Goal: Transaction & Acquisition: Purchase product/service

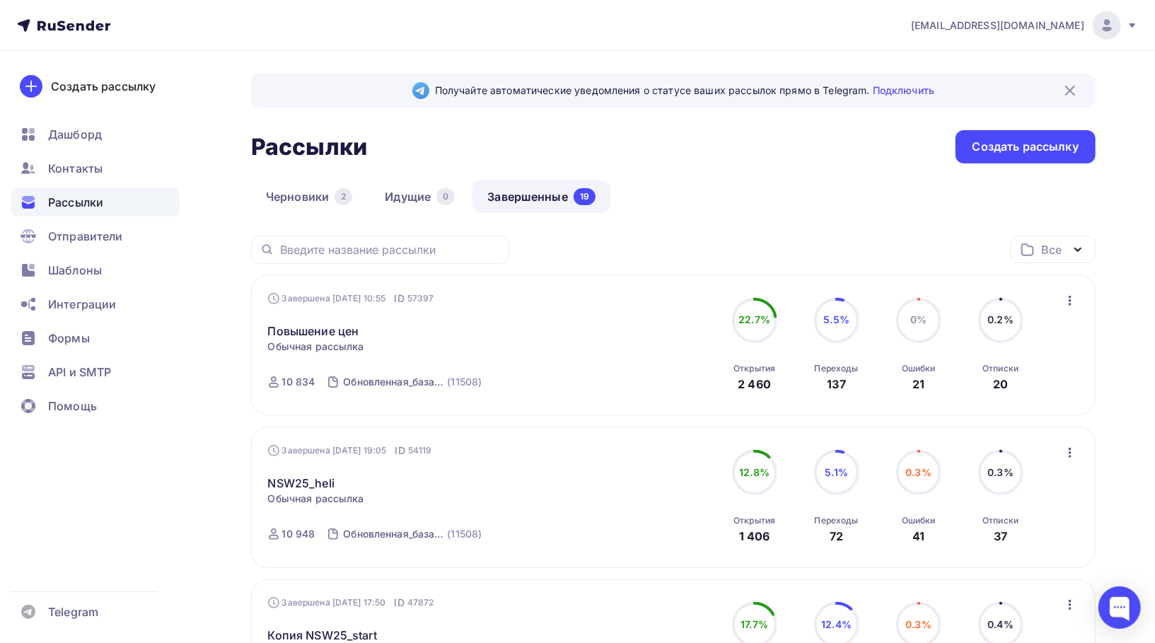
click at [1052, 30] on span "[EMAIL_ADDRESS][DOMAIN_NAME]" at bounding box center [997, 25] width 173 height 14
click at [946, 90] on span "[DEMOGRAPHIC_DATA]" at bounding box center [990, 90] width 129 height 17
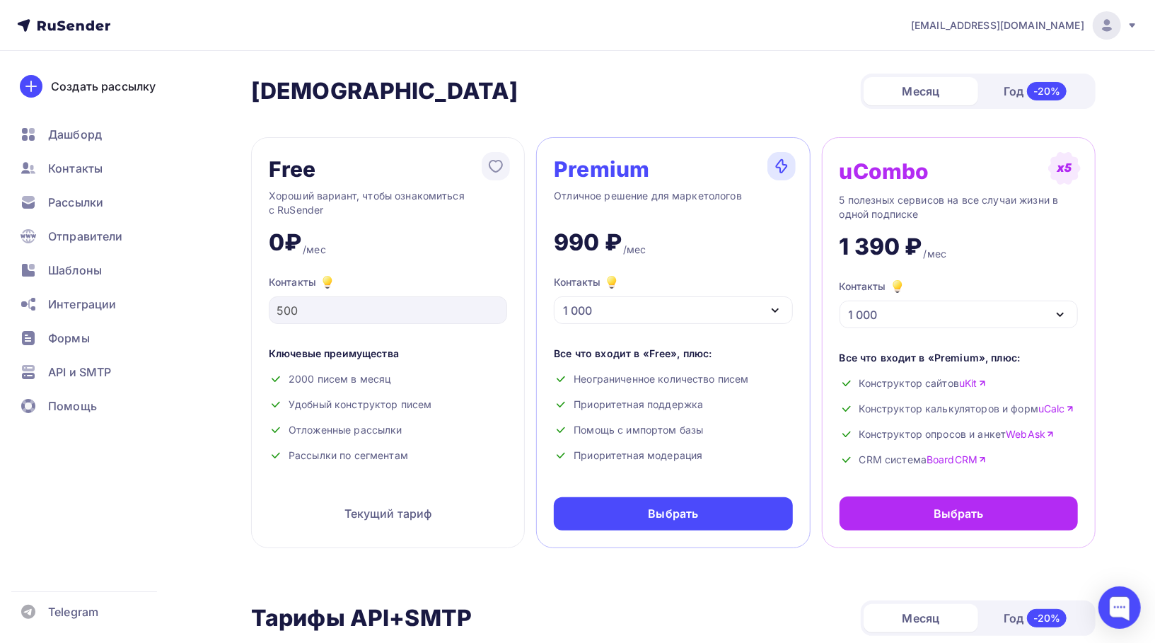
click at [717, 310] on div "1 000" at bounding box center [673, 310] width 238 height 28
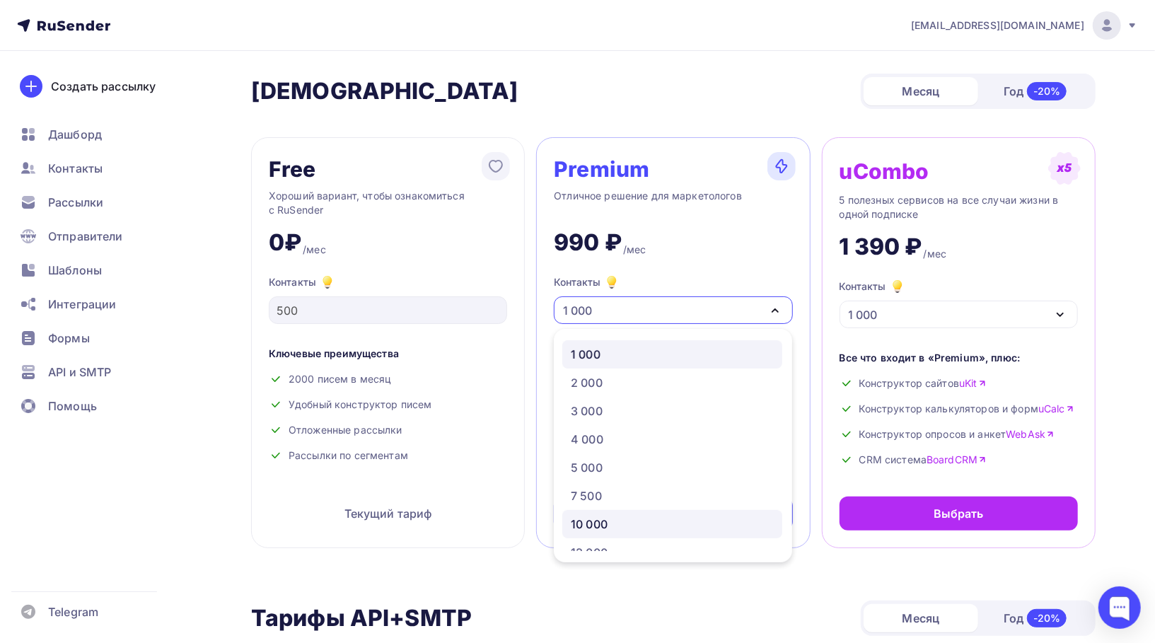
scroll to position [81, 0]
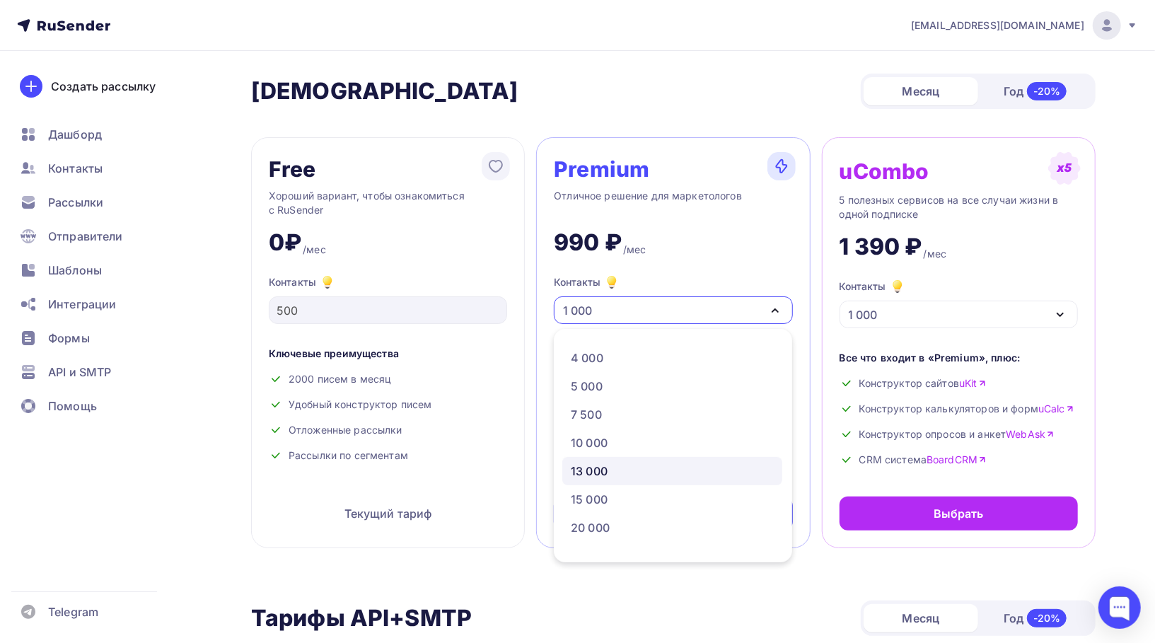
click at [618, 475] on div "13 000" at bounding box center [672, 471] width 203 height 17
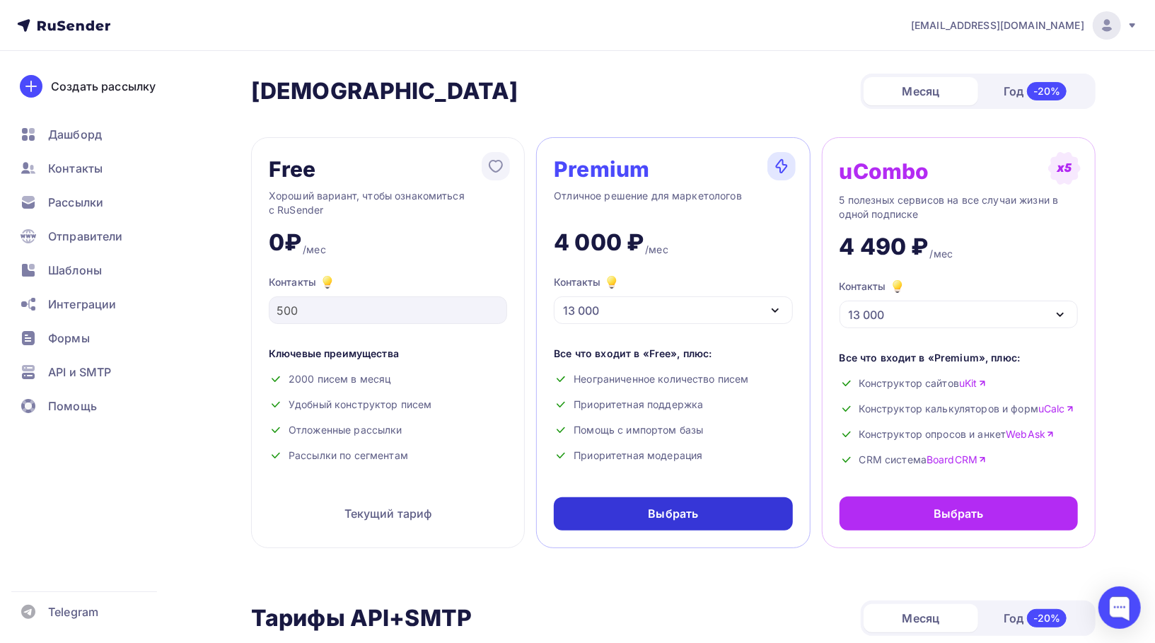
click at [671, 521] on div "Выбрать" at bounding box center [674, 514] width 50 height 16
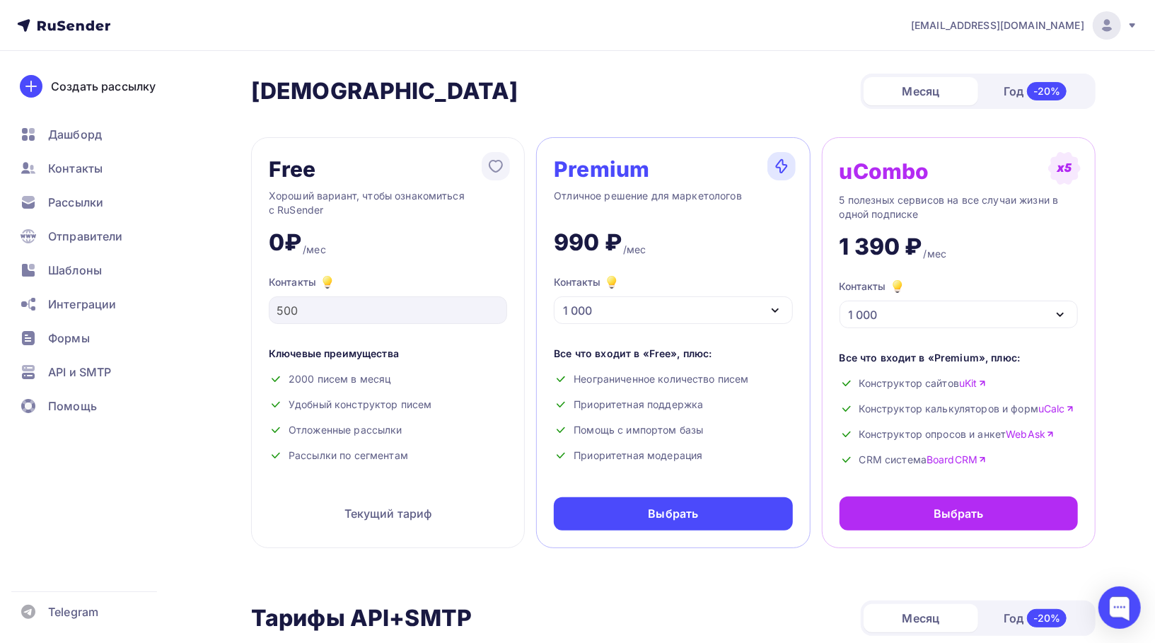
click at [613, 307] on div "1 000" at bounding box center [673, 310] width 238 height 28
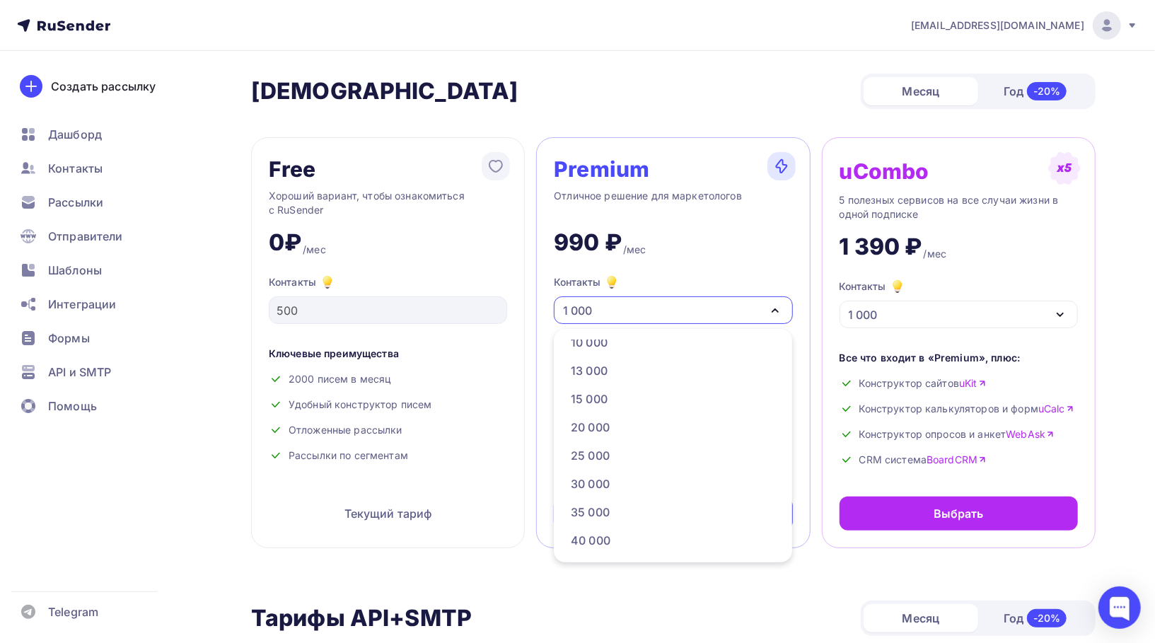
scroll to position [196, 0]
click at [610, 359] on div "13 000" at bounding box center [672, 356] width 203 height 17
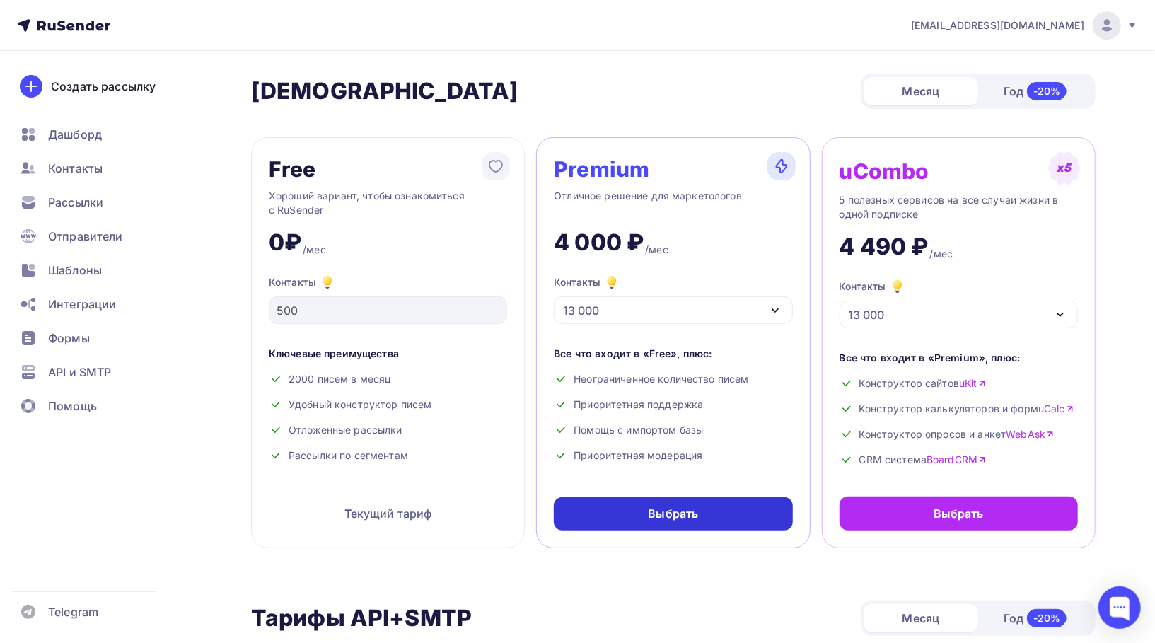
click at [678, 510] on div "Выбрать" at bounding box center [674, 514] width 50 height 16
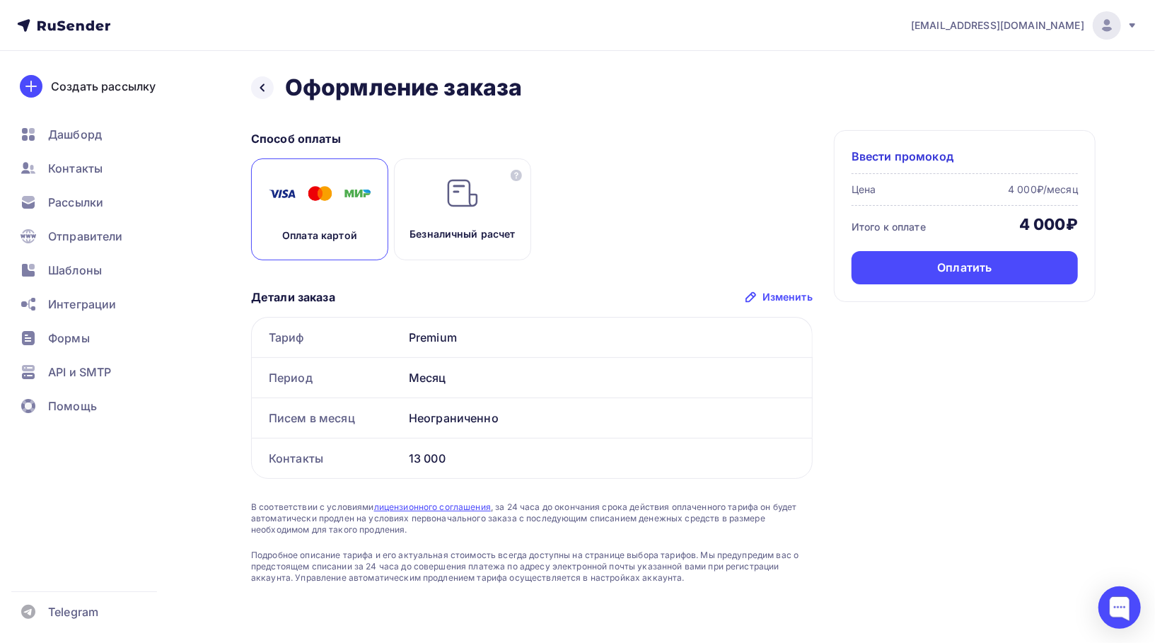
click at [442, 199] on div "Безналичный расчет" at bounding box center [462, 209] width 137 height 102
click at [964, 274] on div "Выставить счет" at bounding box center [965, 268] width 91 height 16
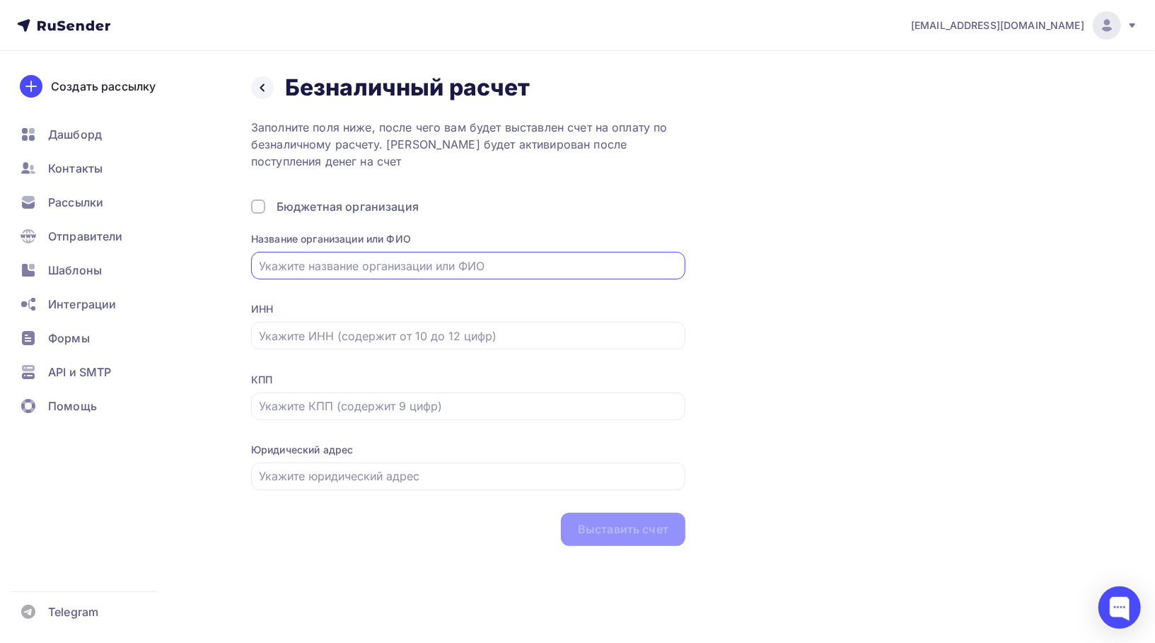
click at [488, 191] on div "Заполните поля ниже, после чего вам будет выставлен счет на оплату по безналичн…" at bounding box center [468, 332] width 434 height 427
click at [453, 250] on div "Название организации или ФИО" at bounding box center [468, 255] width 434 height 47
click at [453, 269] on input "text" at bounding box center [469, 265] width 418 height 17
type input "771675723558"
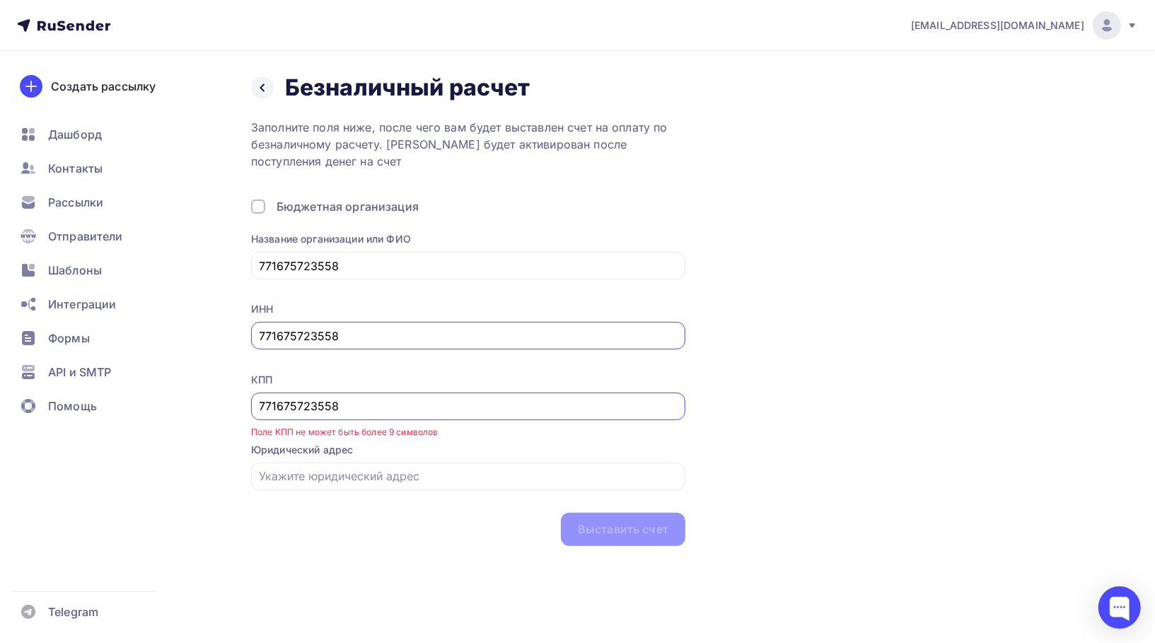
click at [415, 396] on div "771675723558" at bounding box center [468, 407] width 434 height 28
click at [417, 408] on input "771675723558" at bounding box center [469, 406] width 418 height 17
paste input "[URL][DOMAIN_NAME]"
type input "[URL][DOMAIN_NAME]"
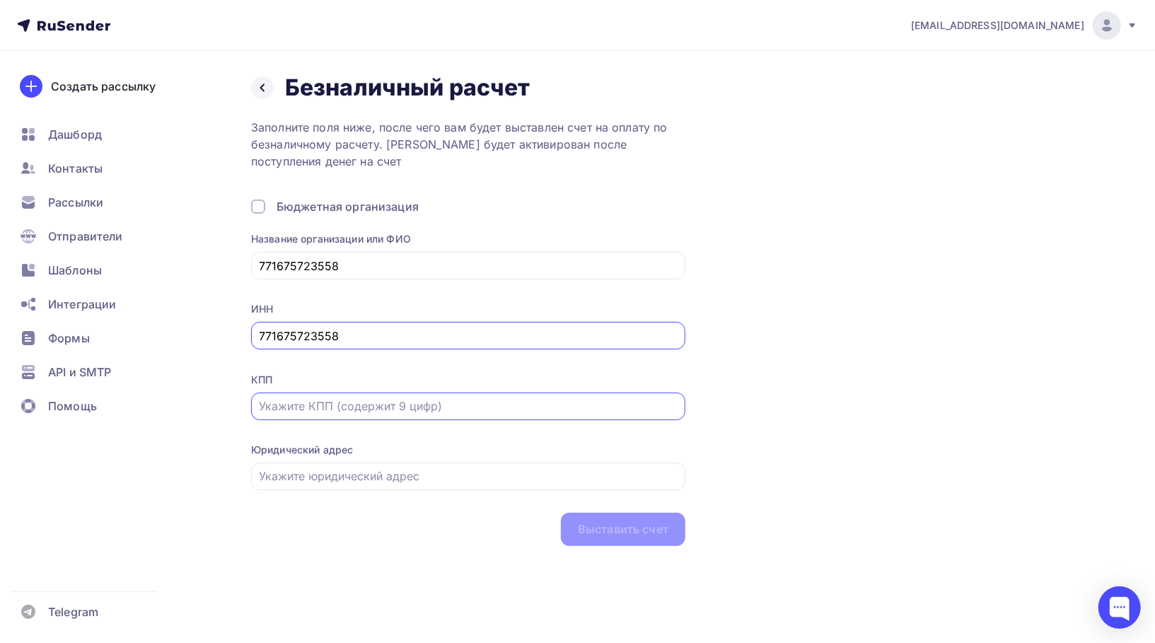
paste input "783901001"
type input "783901001"
click at [368, 327] on div "771675723558" at bounding box center [468, 336] width 434 height 28
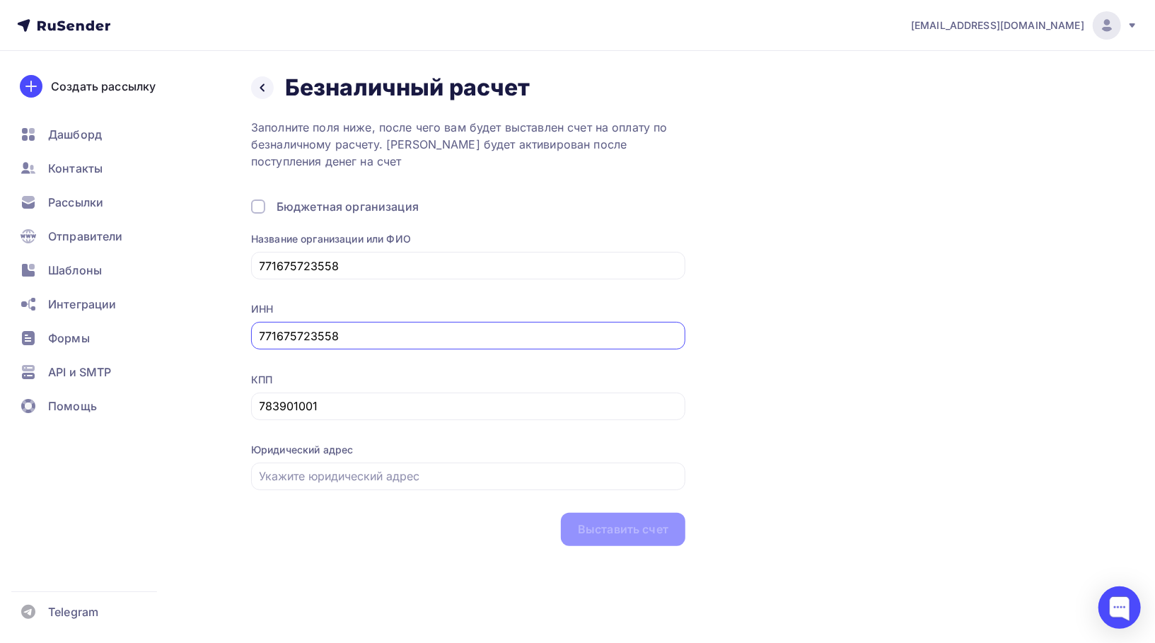
click at [368, 327] on div "771675723558" at bounding box center [468, 336] width 434 height 28
click at [369, 334] on input "771675723558" at bounding box center [469, 336] width 418 height 17
paste input "842154371"
type input "7842154371"
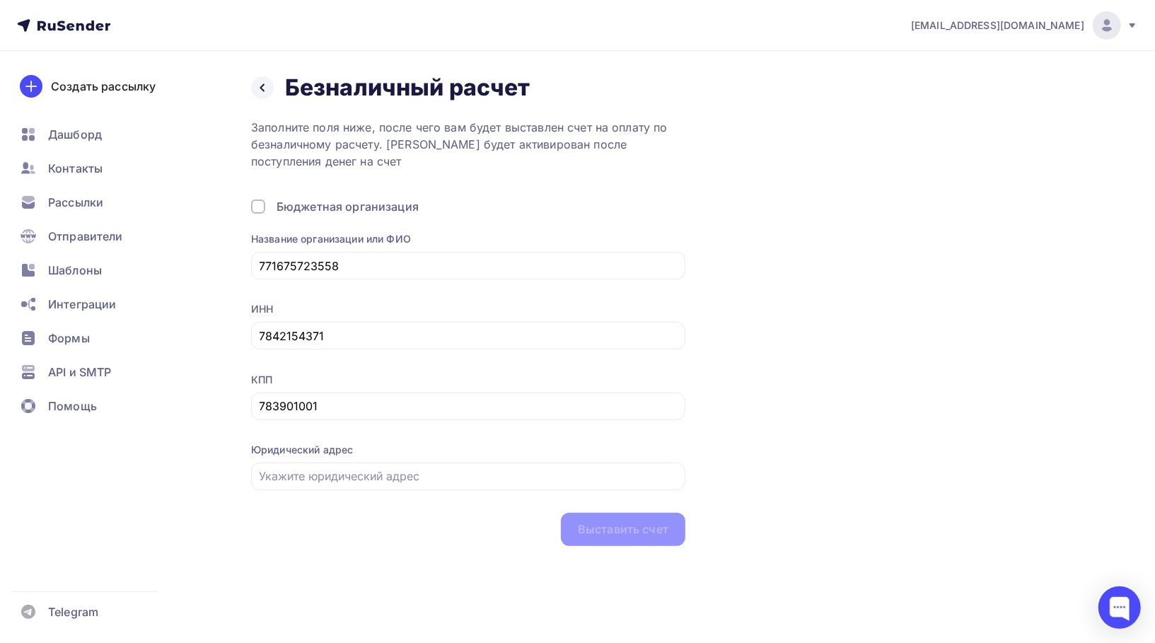
click at [790, 399] on div "Назад Безналичный расчет Безналичный расчет Заполните поля ниже, после чего вам…" at bounding box center [673, 310] width 845 height 473
click at [342, 265] on input "771675723558" at bounding box center [469, 265] width 418 height 17
paste input "ООО "НЬЮ СТАР КЭМП"
type input "ООО "НЬЮ СТАР КЭМП""
click at [375, 477] on input "text" at bounding box center [469, 476] width 418 height 17
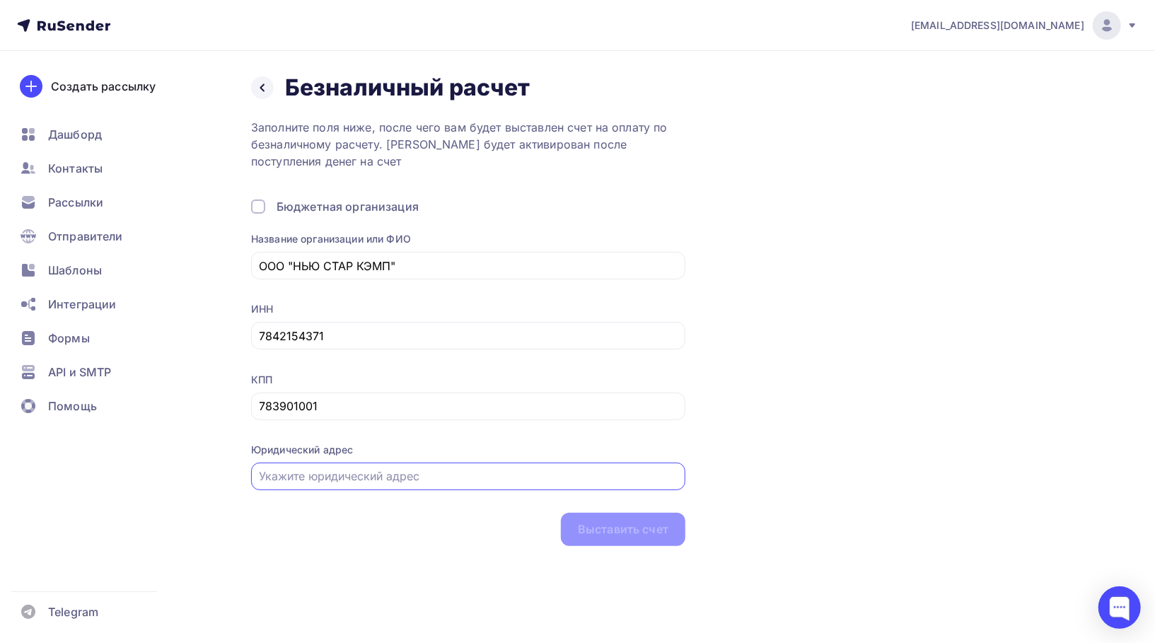
paste input "[STREET_ADDRESS]"
click at [340, 477] on input "[STREET_ADDRESS]" at bounding box center [469, 476] width 418 height 17
paste input "город [GEOGRAPHIC_DATA],"
type input "[STREET_ADDRESS]"
click at [532, 180] on div "Заполните поля ниже, после чего вам будет выставлен счет на оплату по безналичн…" at bounding box center [468, 332] width 434 height 427
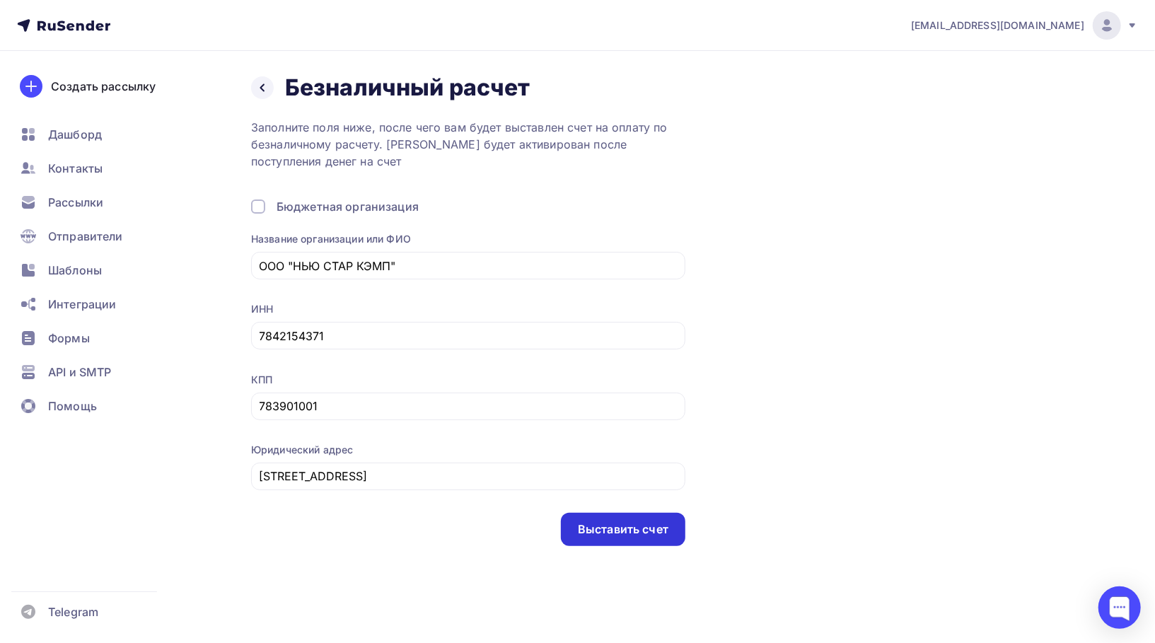
click at [612, 534] on div "Выставить счет" at bounding box center [623, 529] width 91 height 16
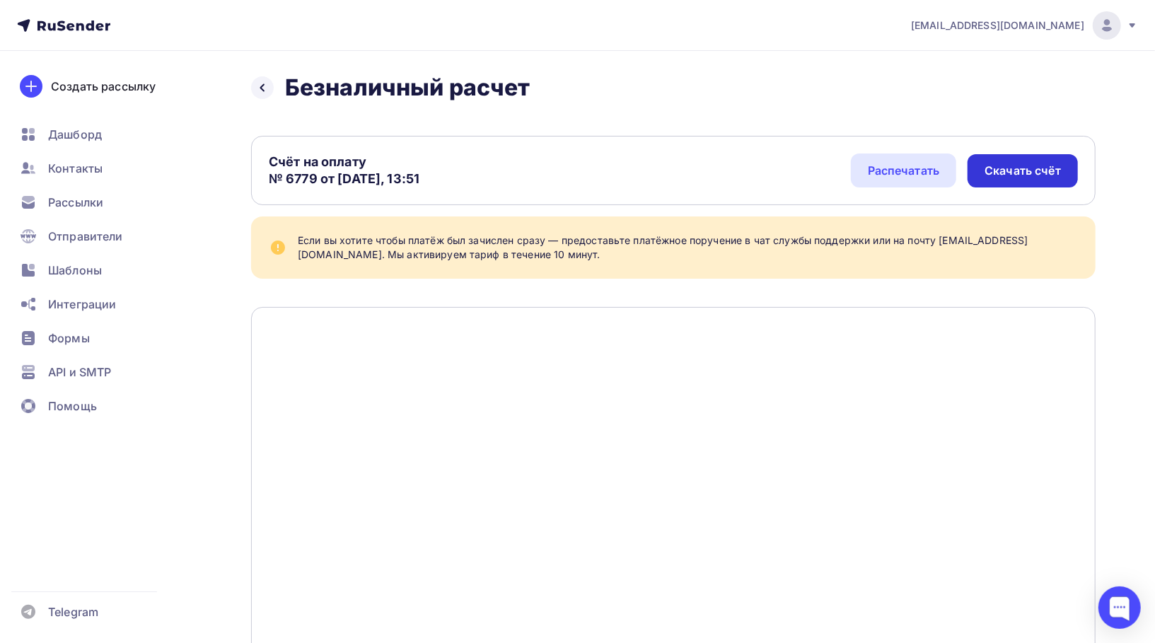
click at [985, 185] on div "Скачать счёт" at bounding box center [1023, 170] width 110 height 33
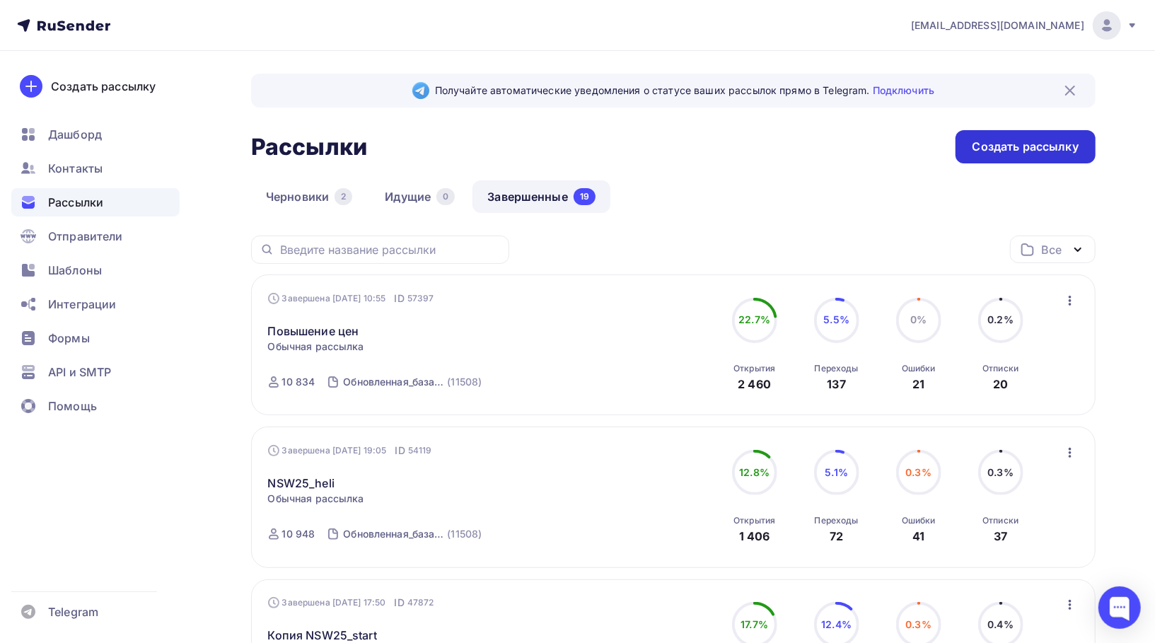
click at [1027, 142] on div "Создать рассылку" at bounding box center [1026, 147] width 106 height 16
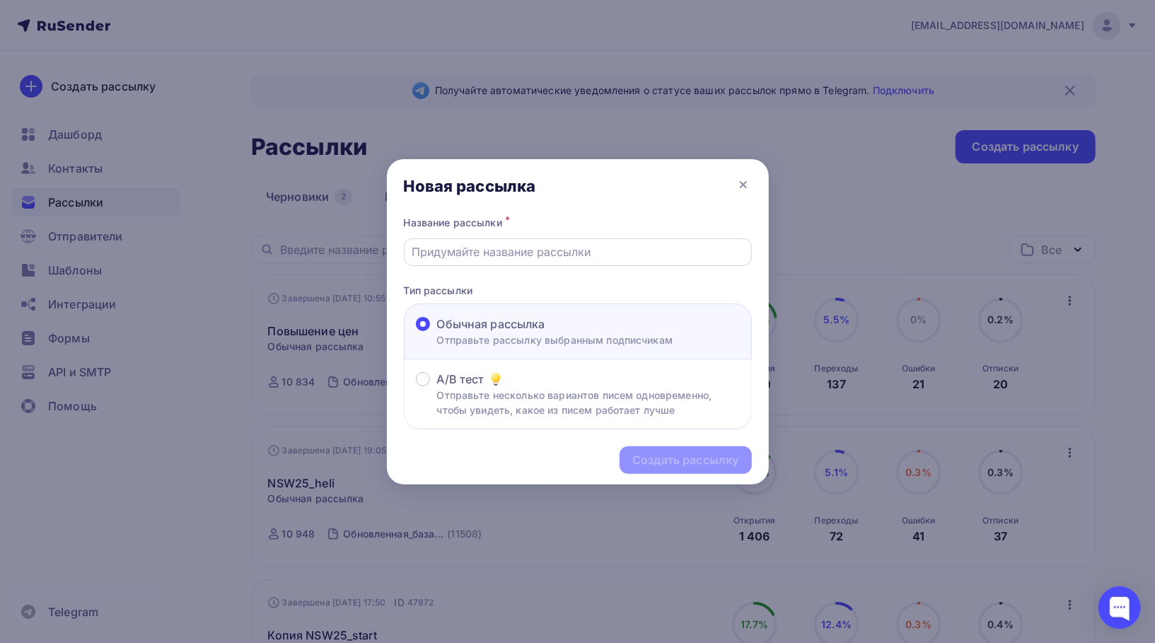
click at [488, 253] on input "text" at bounding box center [578, 251] width 332 height 17
type input "СпортмастерPRO"
click at [693, 458] on div "Создать рассылку" at bounding box center [685, 460] width 106 height 16
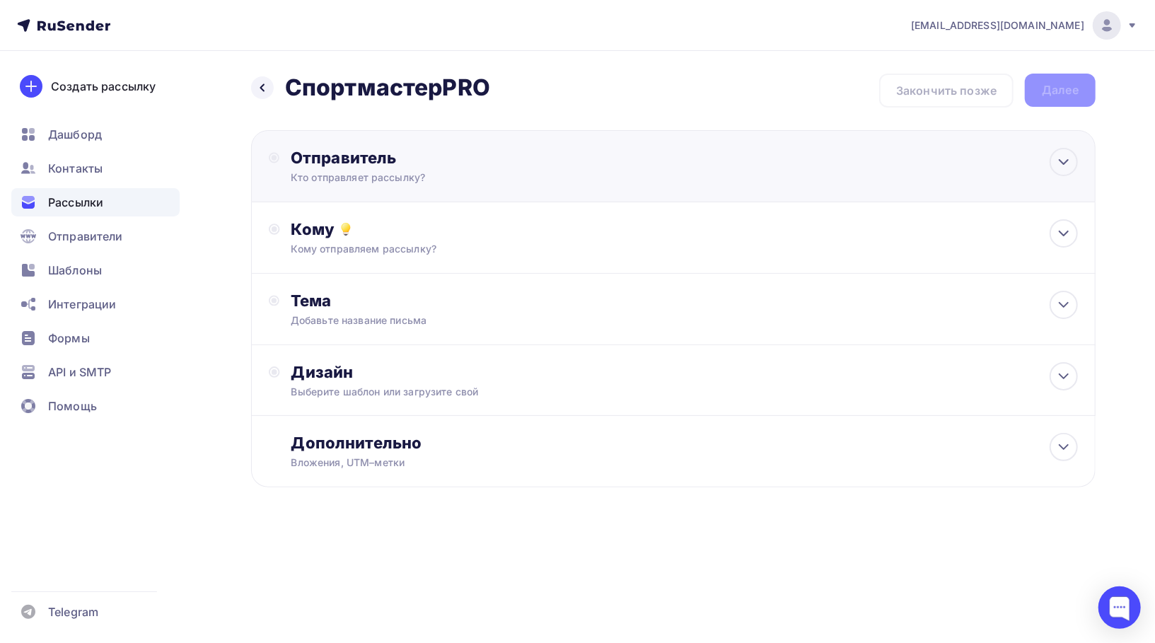
click at [354, 162] on div "Отправитель" at bounding box center [444, 158] width 306 height 20
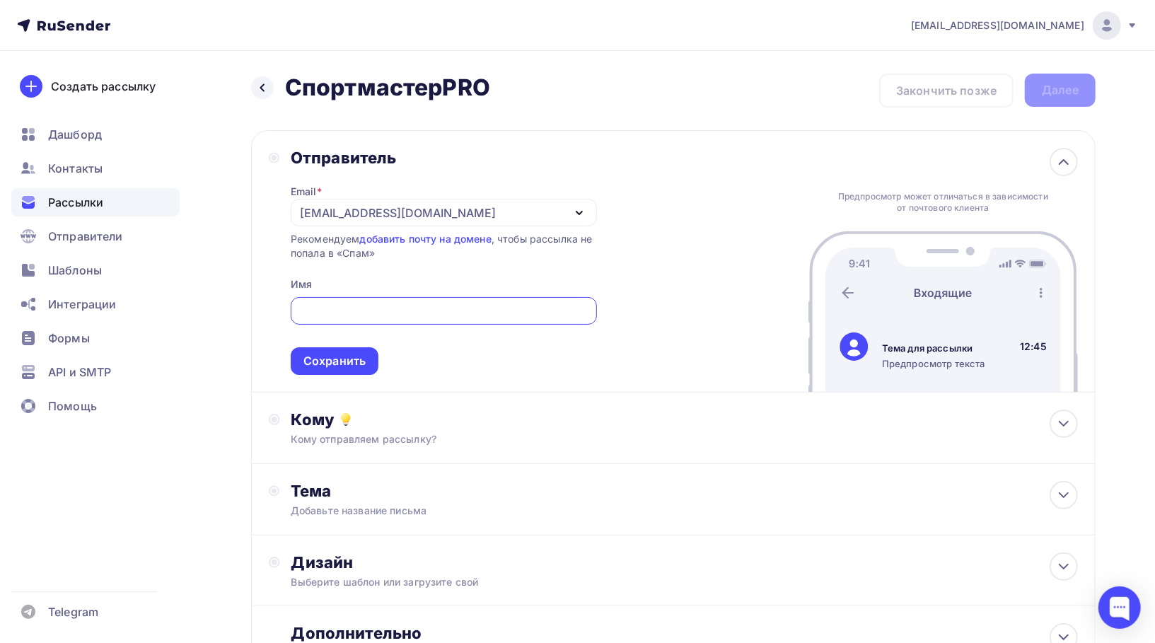
click at [397, 221] on div "[EMAIL_ADDRESS][DOMAIN_NAME]" at bounding box center [444, 213] width 306 height 28
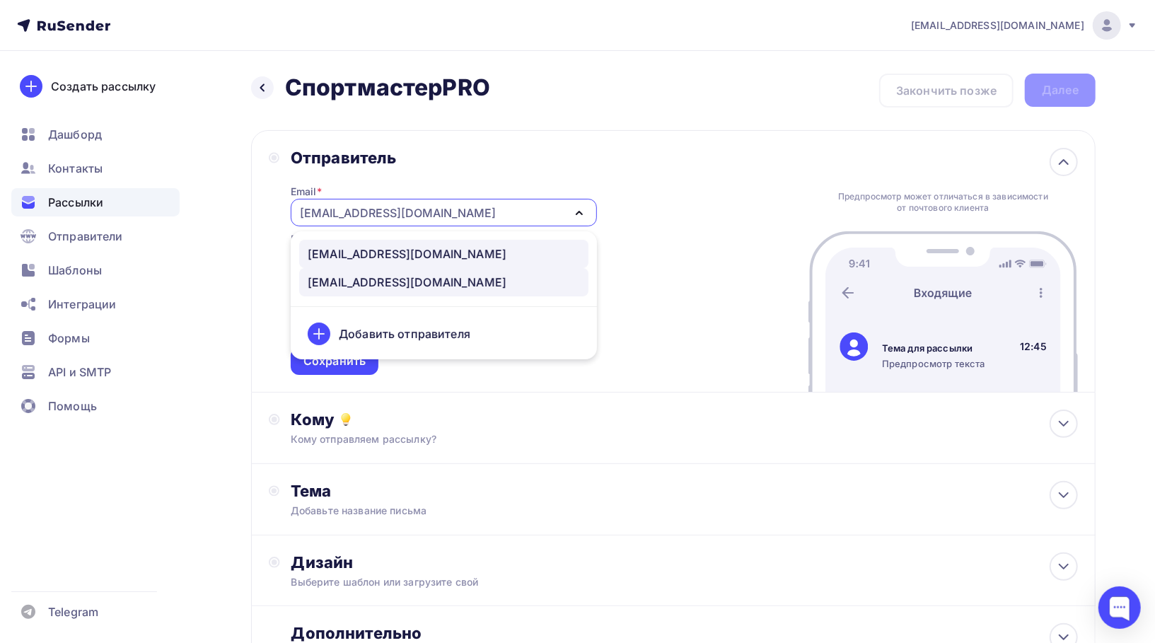
click at [408, 252] on div "newstarcamp@nswpay.ru" at bounding box center [407, 253] width 199 height 17
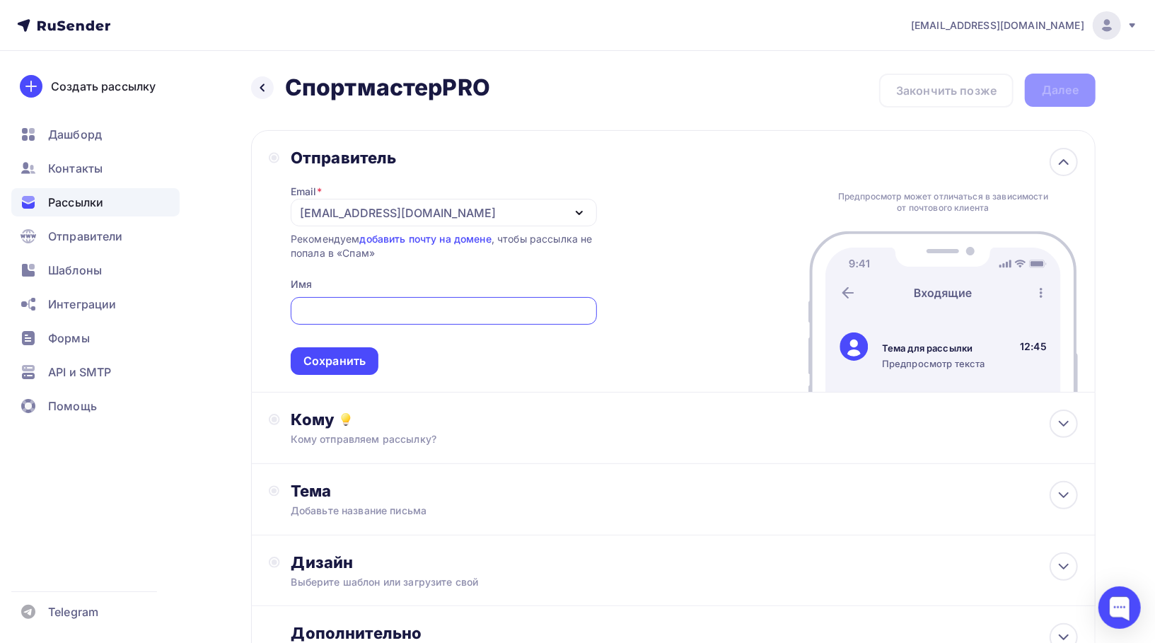
click at [402, 309] on input "text" at bounding box center [444, 311] width 290 height 17
type input "Т"
type input "NEW STAR FESTIVALS"
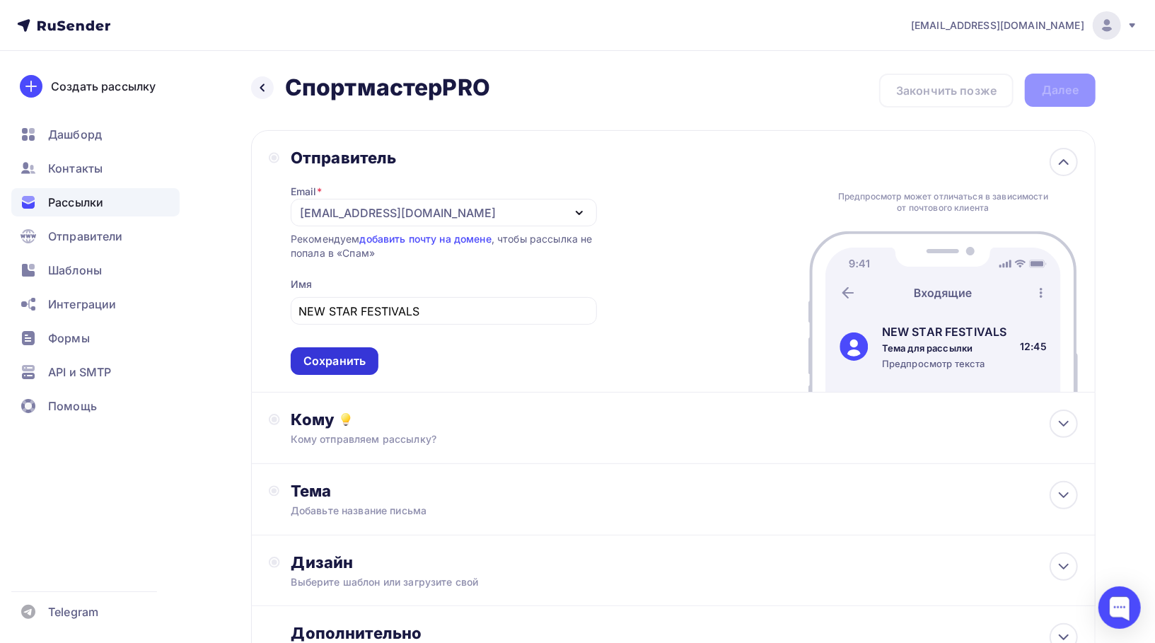
click at [360, 361] on div "Сохранить" at bounding box center [334, 361] width 62 height 16
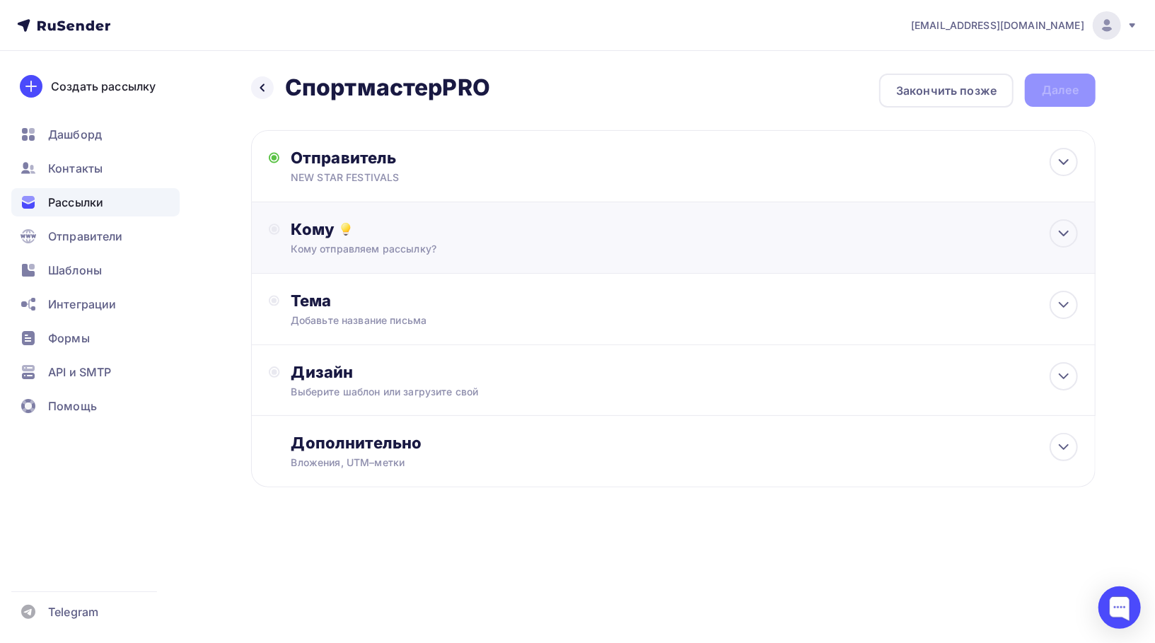
click at [388, 247] on div "Кому отправляем рассылку?" at bounding box center [645, 249] width 708 height 14
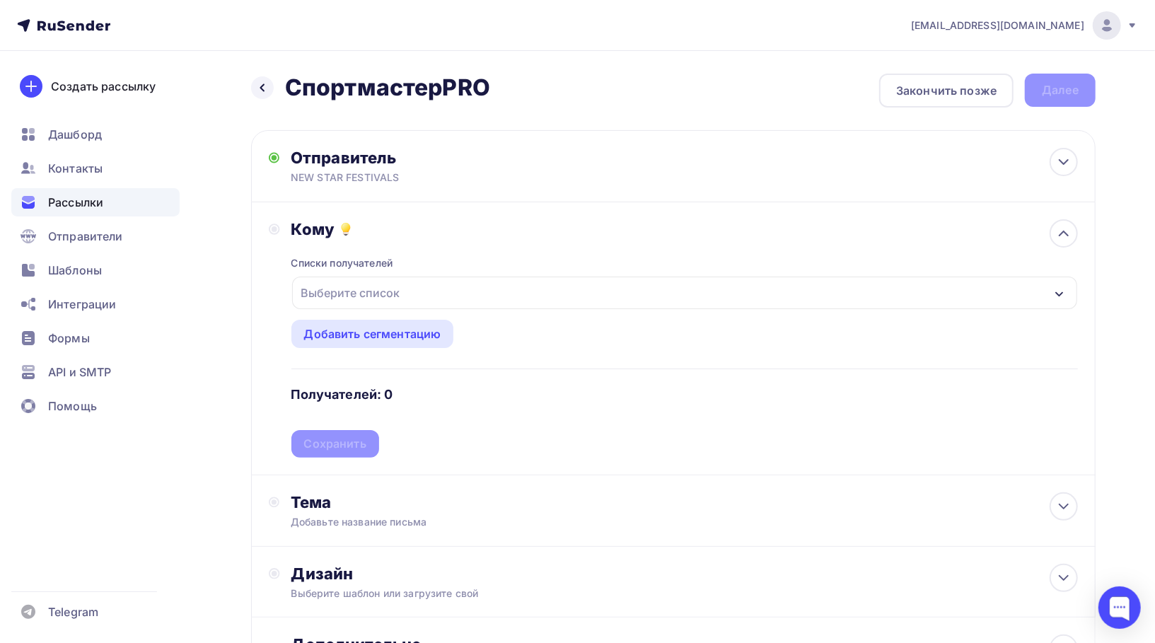
click at [388, 299] on div "Выберите список" at bounding box center [351, 292] width 110 height 25
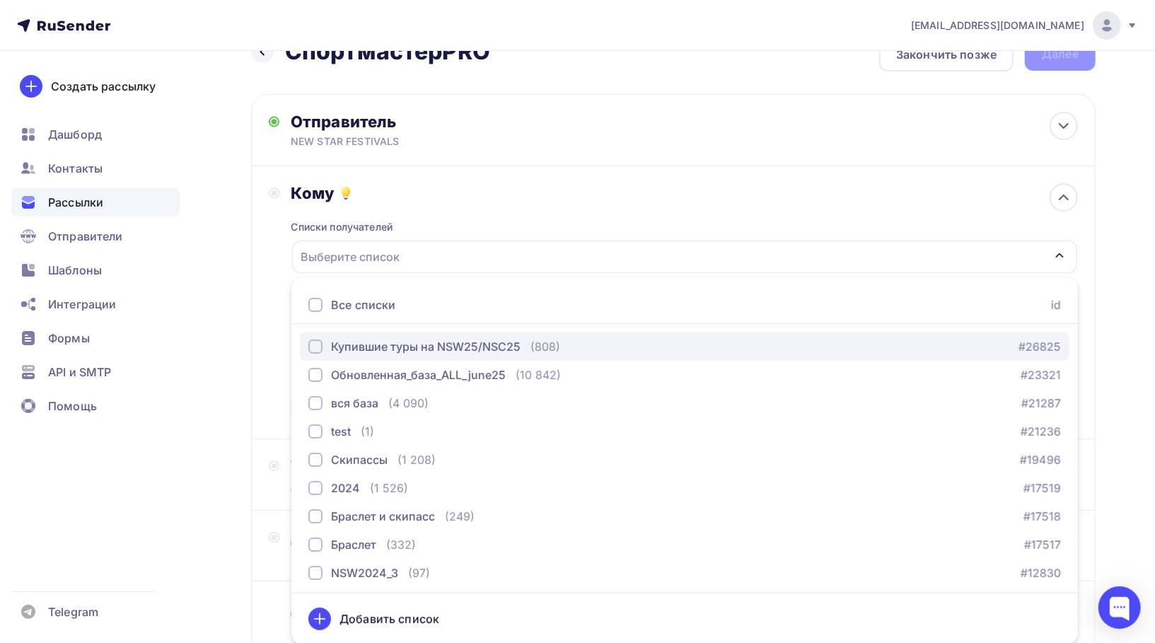
click at [393, 343] on div "Купившие туры на NSW25/NSC25" at bounding box center [426, 346] width 190 height 17
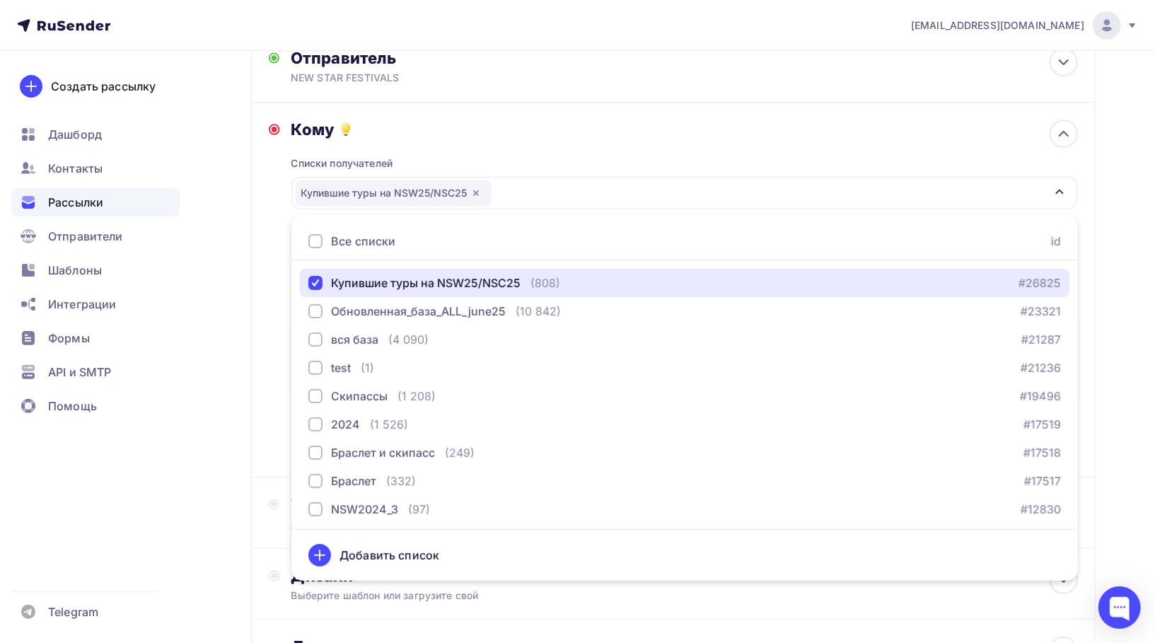
scroll to position [26, 0]
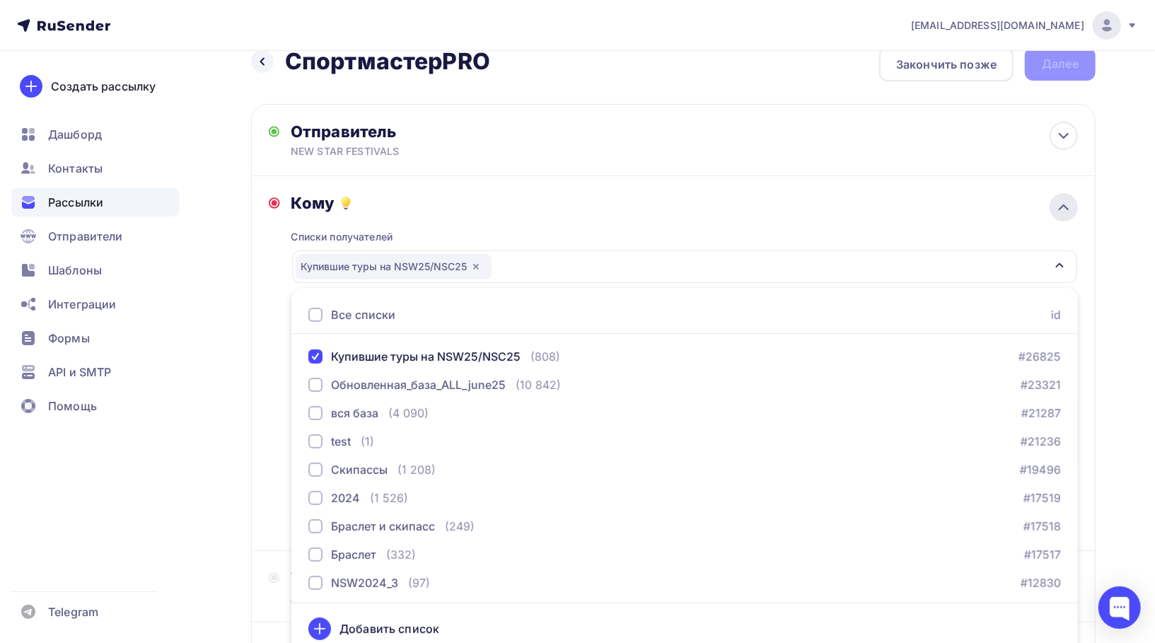
click at [1060, 207] on icon at bounding box center [1064, 207] width 8 height 4
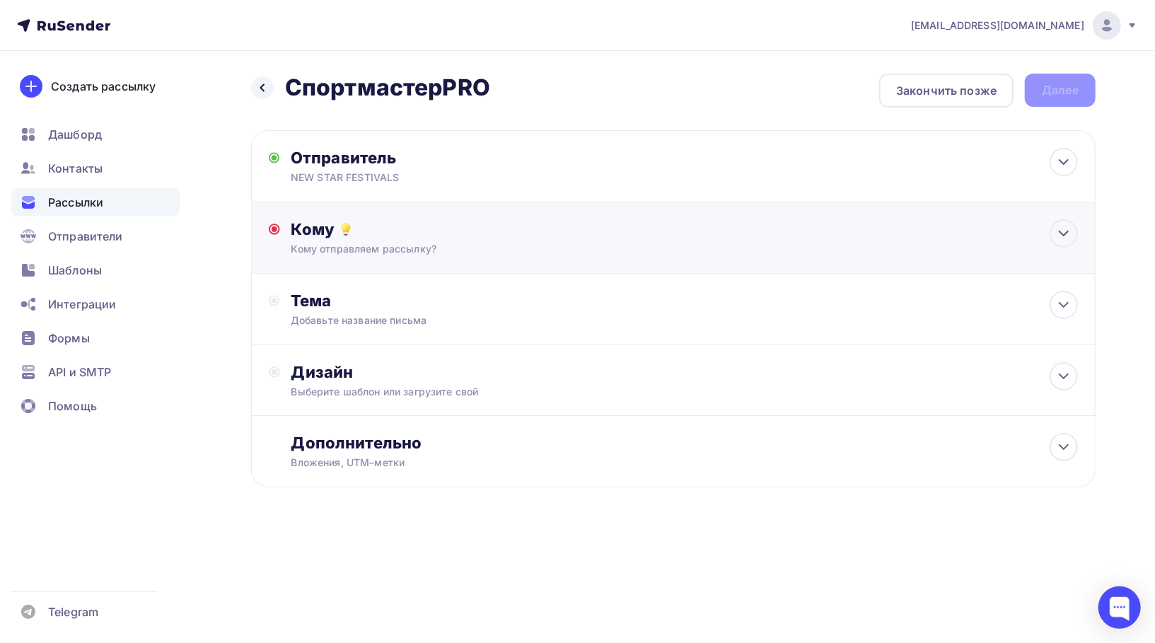
scroll to position [0, 0]
click at [460, 311] on div "Тема Добавьте название письма Тема * Рекомендуем использовать не более 150 симв…" at bounding box center [430, 309] width 279 height 37
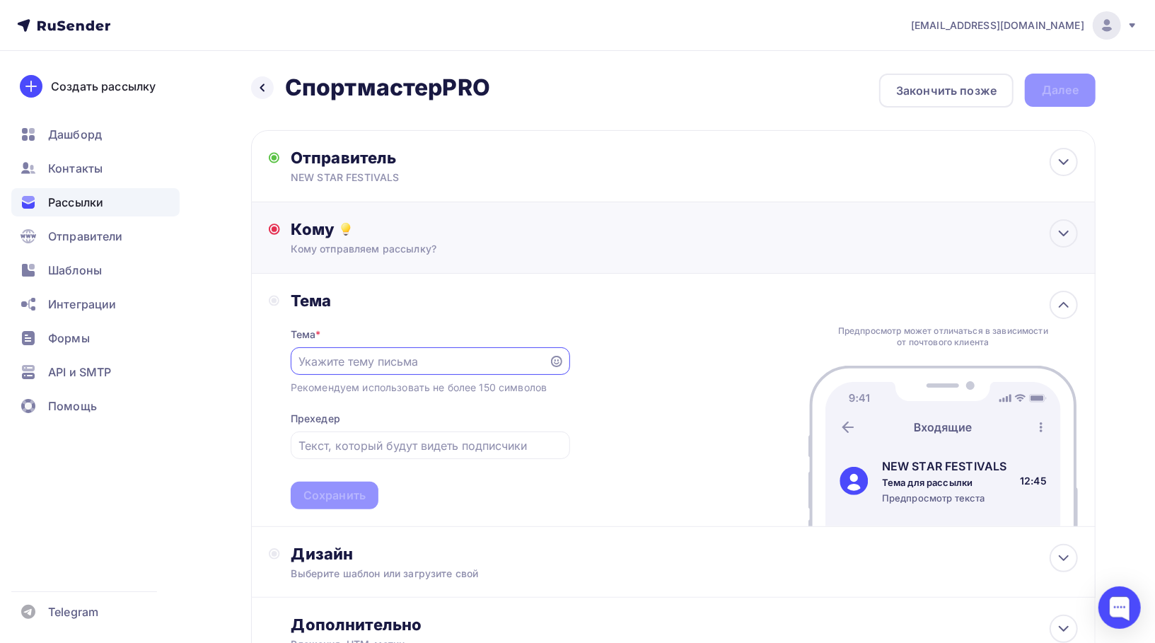
click at [477, 241] on div "Кому Кому отправляем рассылку? Списки получателей Купившие туры на NSW25/NSC25 …" at bounding box center [684, 237] width 787 height 37
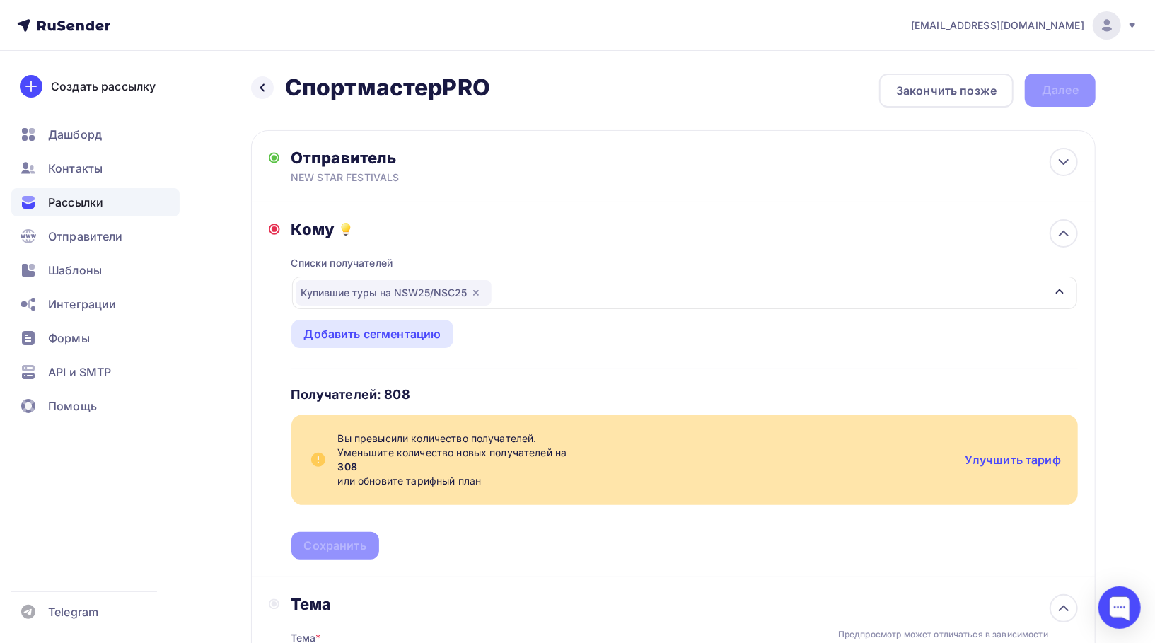
click at [1067, 285] on div "Купившие туры на NSW25/NSC25" at bounding box center [684, 293] width 785 height 33
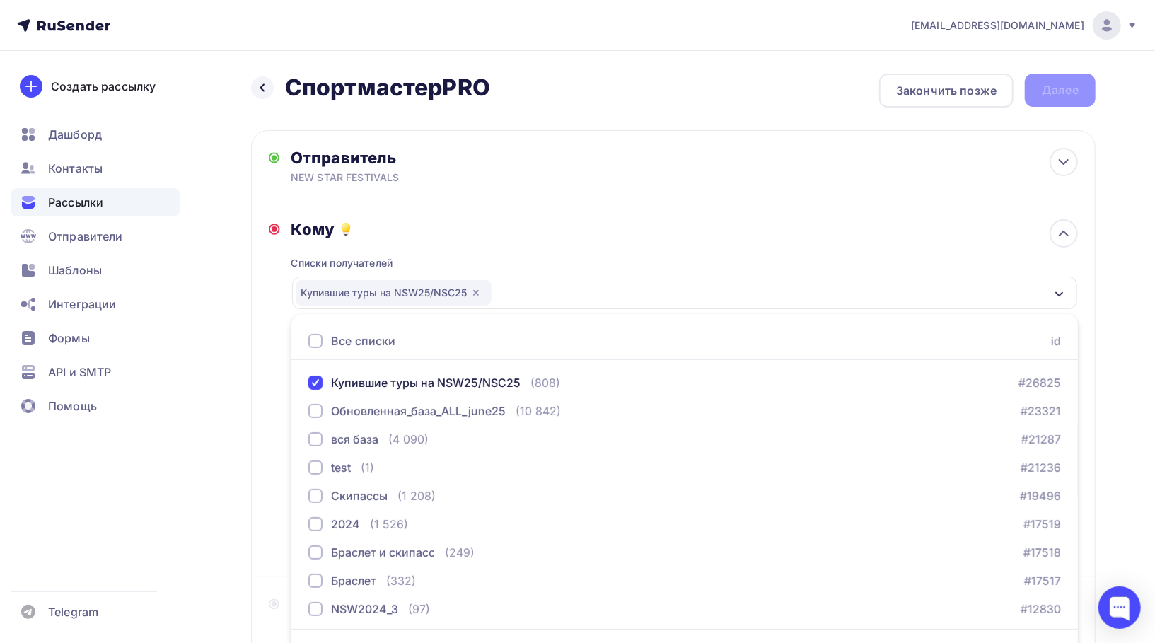
scroll to position [36, 0]
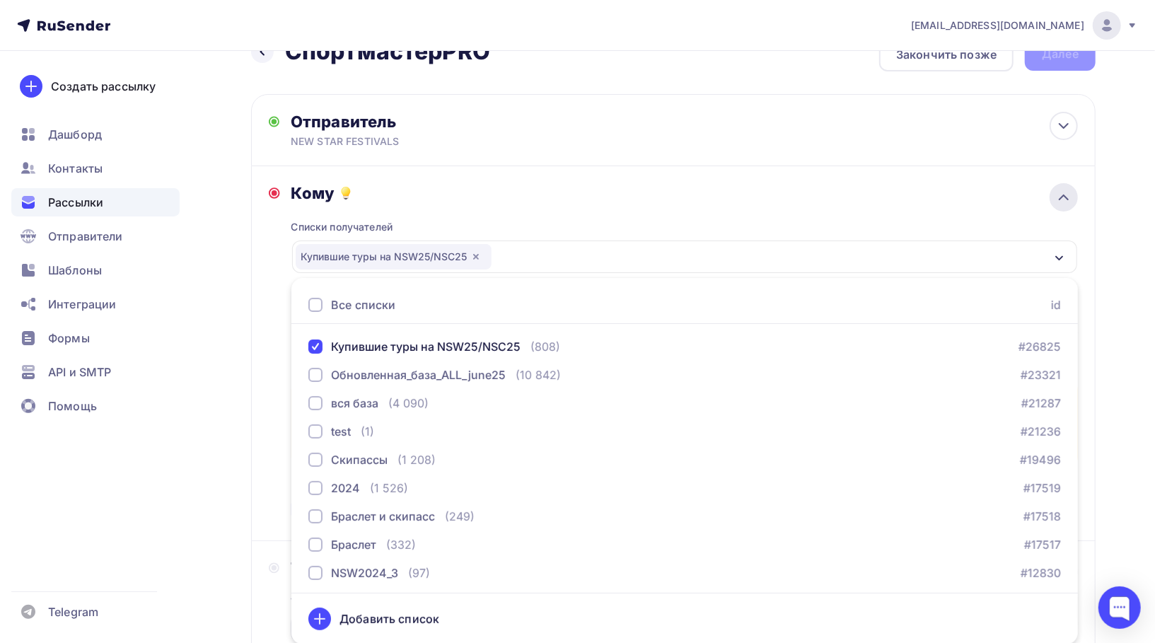
click at [1065, 201] on icon at bounding box center [1063, 197] width 17 height 17
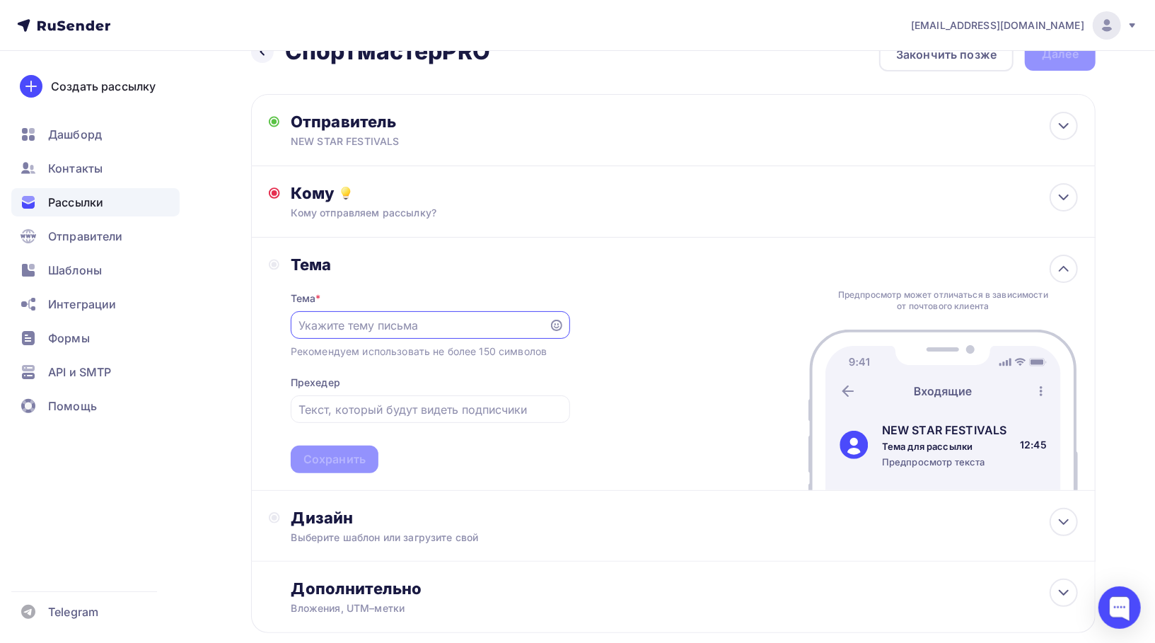
click at [421, 320] on input "text" at bounding box center [420, 325] width 242 height 17
paste input "Готовься к New Star Weekend с +5 000 бонусов 🎁"
type input "Готовься к New Star Weekend с +5 000 бонусов 🎁"
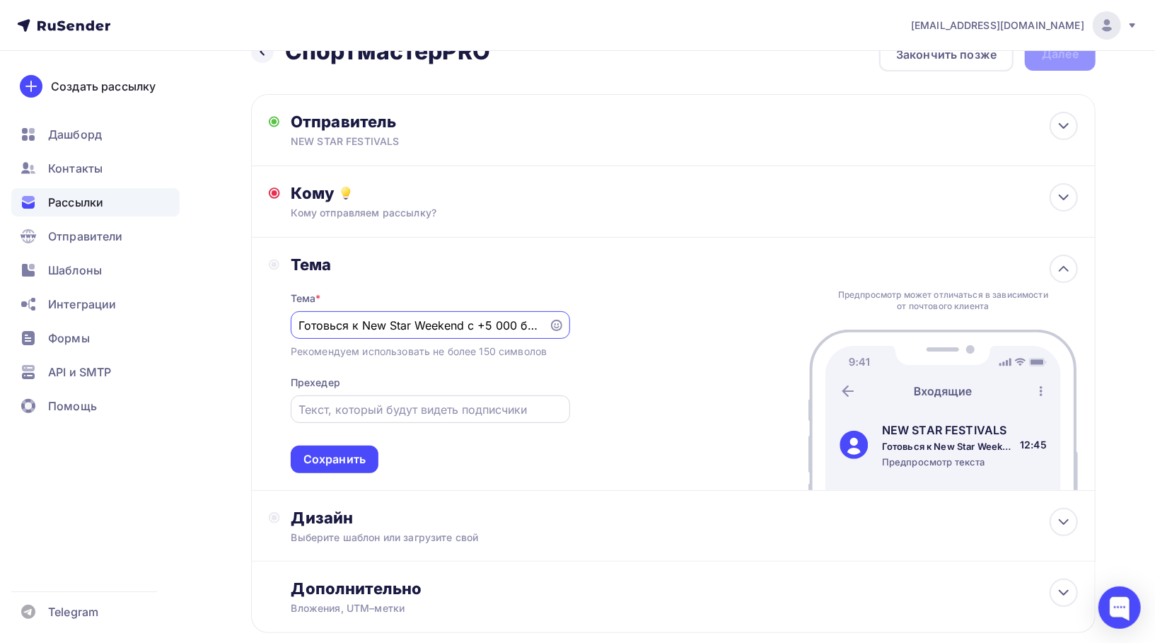
click at [343, 410] on input "text" at bounding box center [430, 409] width 263 height 17
paste input "Бонусы от нашего партнёра Спортмастер PRO"
click at [441, 410] on input "Бонусы от нашего партнёра Спортмастер PRO" at bounding box center [430, 409] width 263 height 17
type input "Бонусы от Спортмастер PRO"
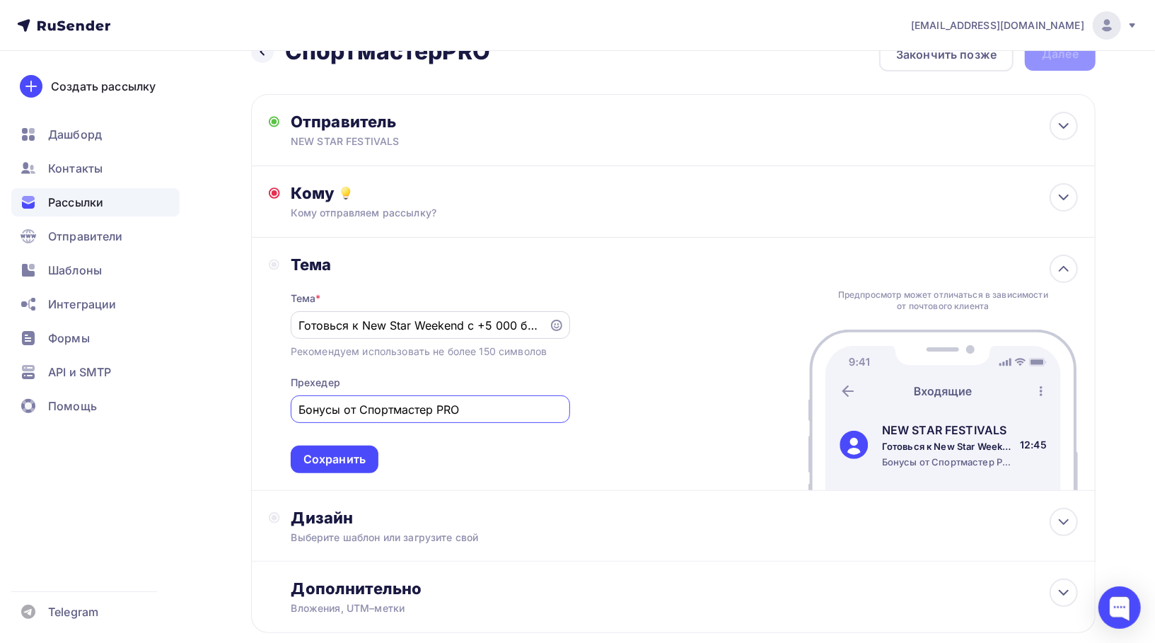
click at [482, 325] on input "Готовься к New Star Weekend с +5 000 бонусов 🎁" at bounding box center [420, 325] width 242 height 17
drag, startPoint x: 429, startPoint y: 326, endPoint x: 525, endPoint y: 325, distance: 96.2
click at [526, 325] on input "Готовься к New Star Weekend с +5 000 бонусов 🎁" at bounding box center [420, 325] width 242 height 17
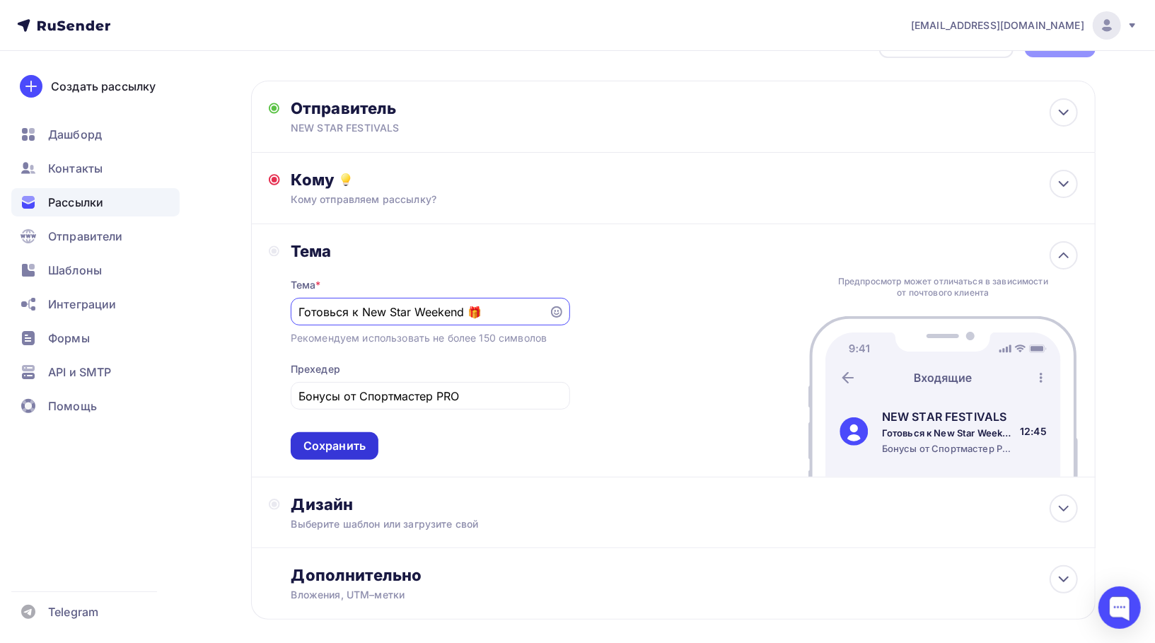
type input "Готовься к New Star Weekend 🎁"
click at [347, 446] on div "Сохранить" at bounding box center [334, 446] width 62 height 16
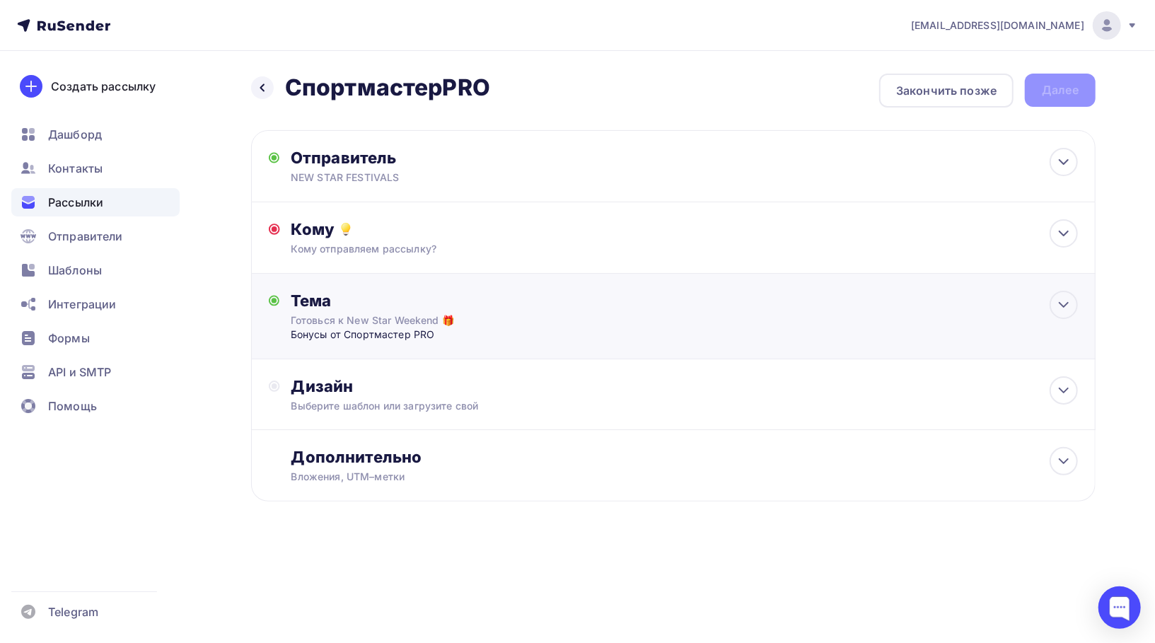
scroll to position [0, 0]
click at [521, 390] on div "Дизайн" at bounding box center [684, 386] width 787 height 20
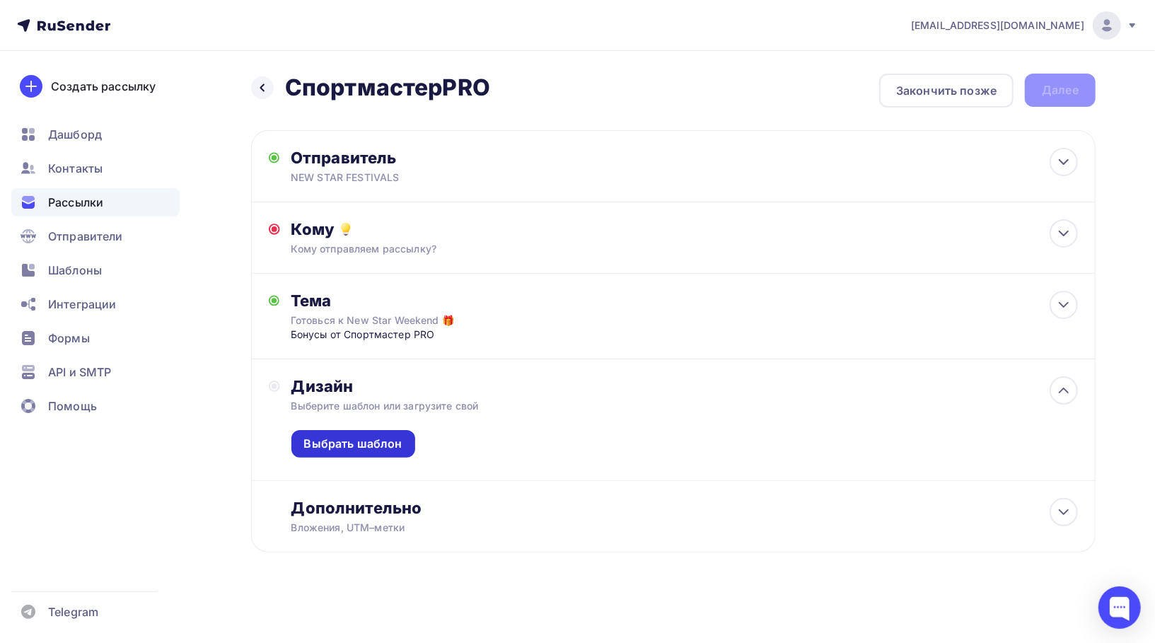
click at [401, 433] on div "Выбрать шаблон" at bounding box center [353, 444] width 124 height 28
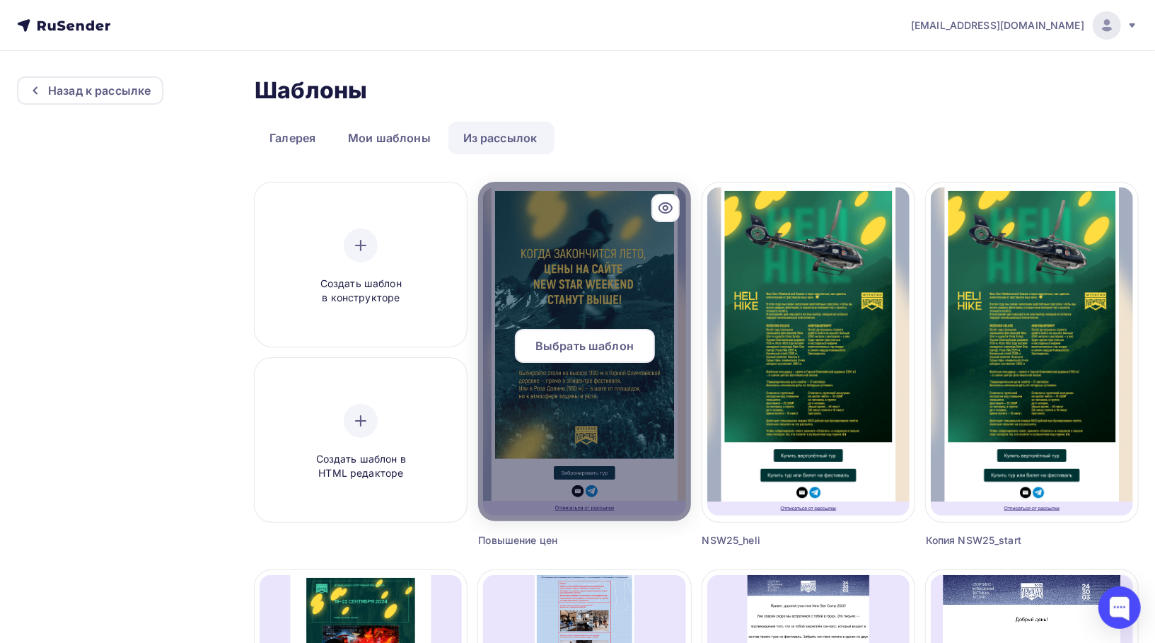
click at [589, 339] on span "Выбрать шаблон" at bounding box center [584, 345] width 98 height 17
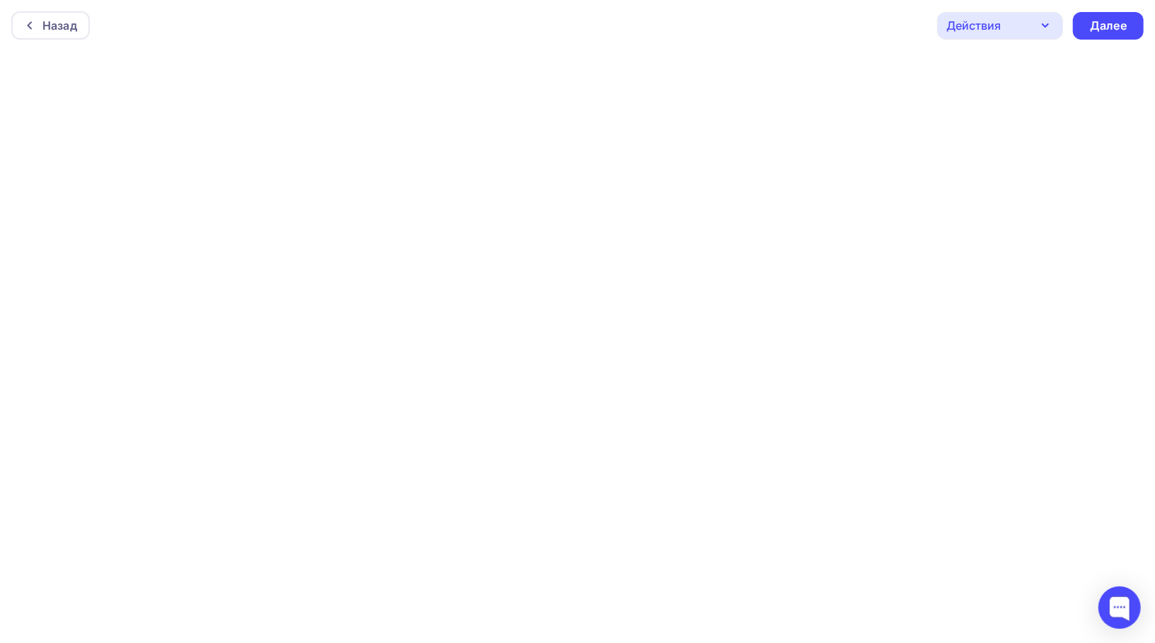
click at [1056, 19] on div "Действия" at bounding box center [1000, 26] width 126 height 28
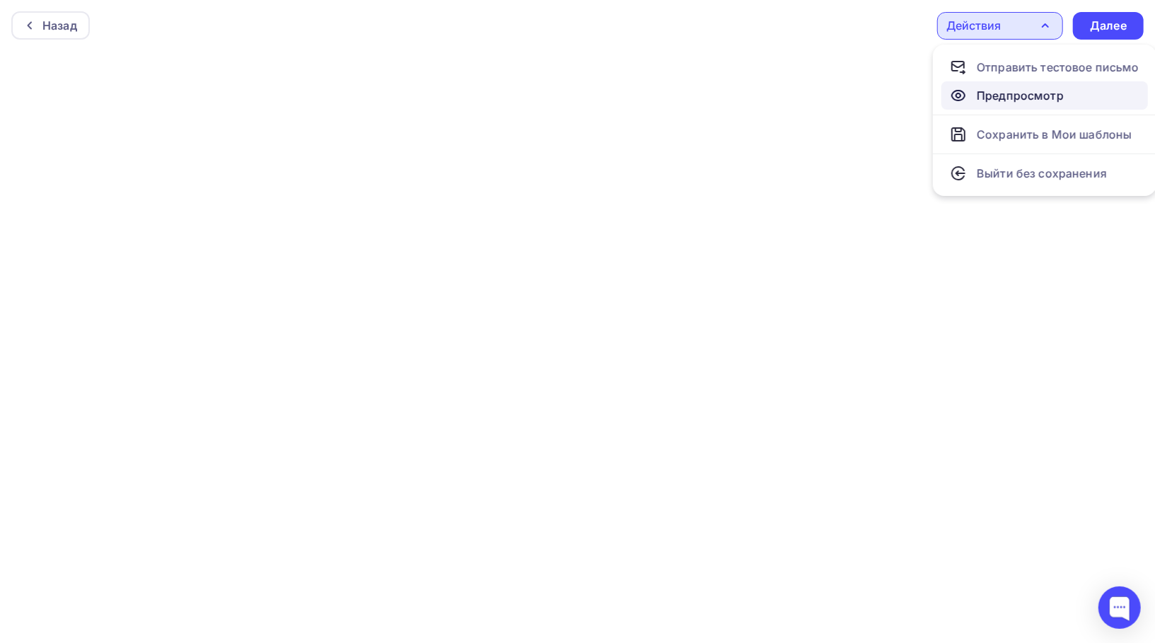
click at [991, 88] on div "Предпросмотр" at bounding box center [1020, 95] width 87 height 17
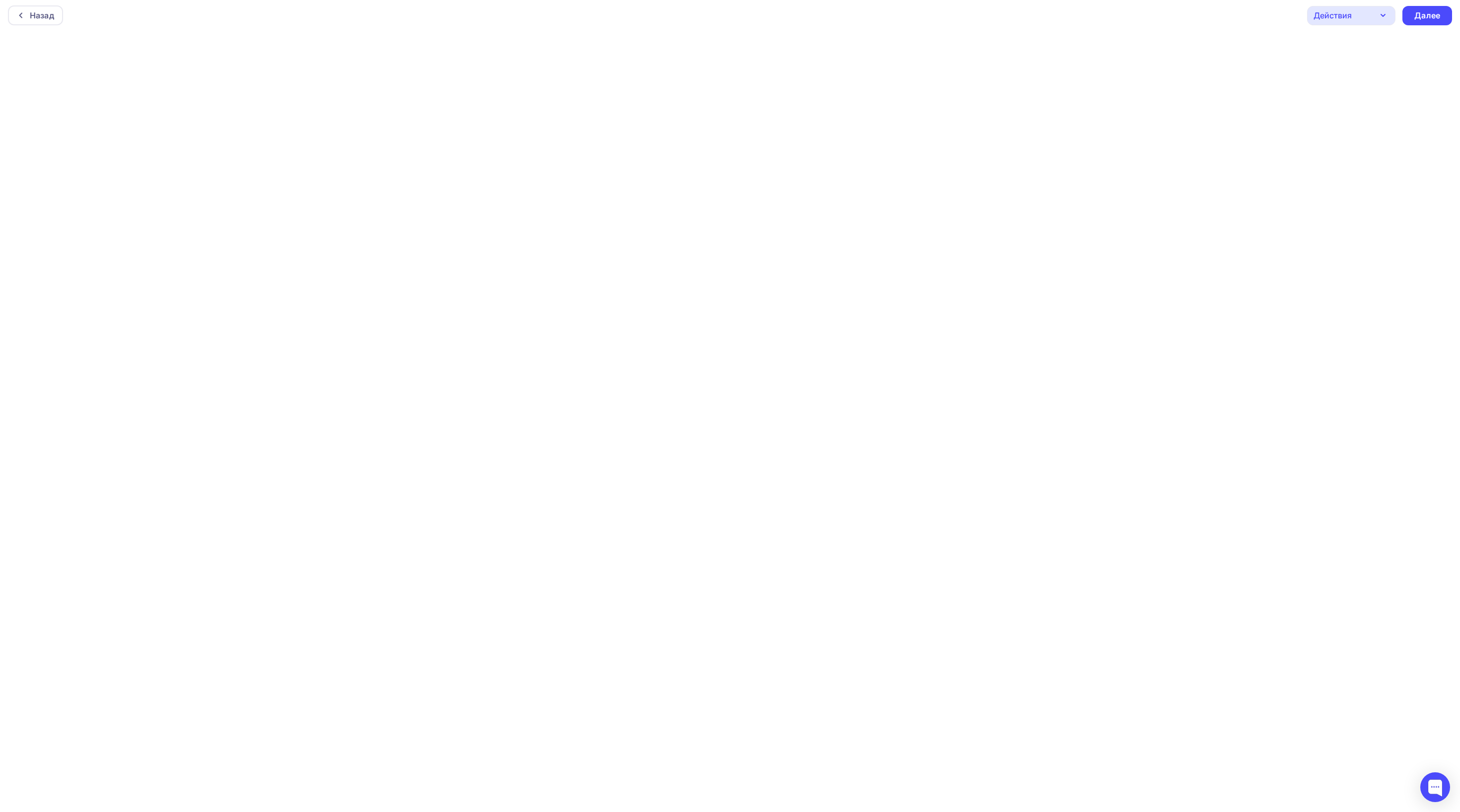
scroll to position [2, 0]
